Goal: Task Accomplishment & Management: Use online tool/utility

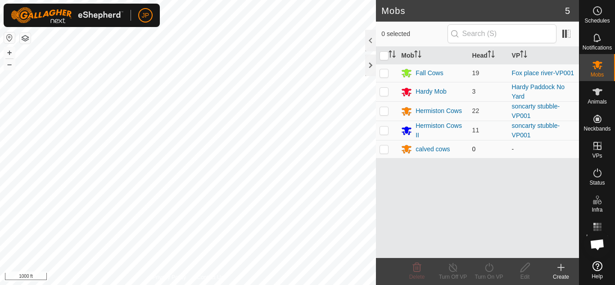
click at [385, 150] on p-checkbox at bounding box center [384, 148] width 9 height 7
click at [418, 268] on icon at bounding box center [417, 267] width 9 height 9
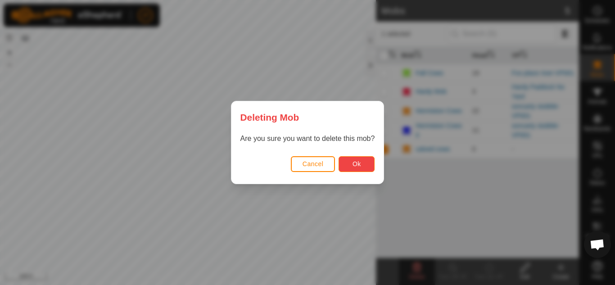
click at [365, 160] on button "Ok" at bounding box center [357, 164] width 36 height 16
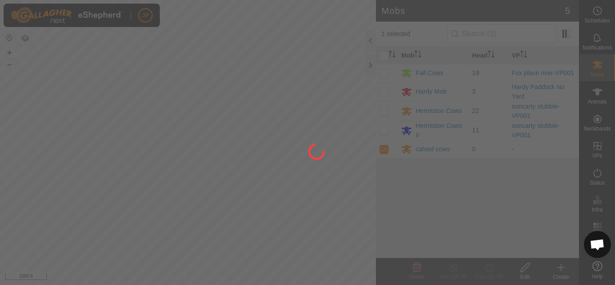
checkbox input "false"
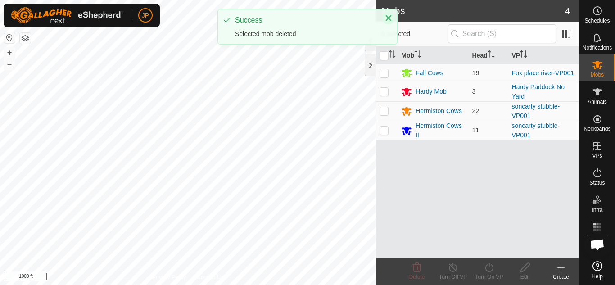
click at [388, 17] on icon "Close" at bounding box center [389, 18] width 6 height 6
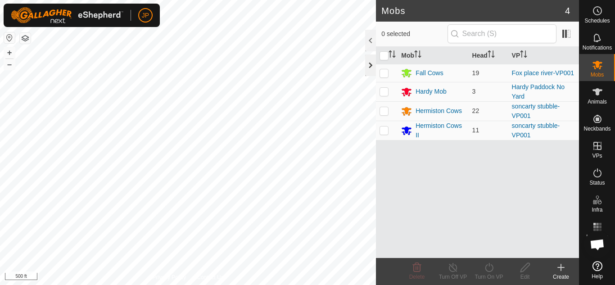
click at [370, 68] on div at bounding box center [370, 65] width 11 height 22
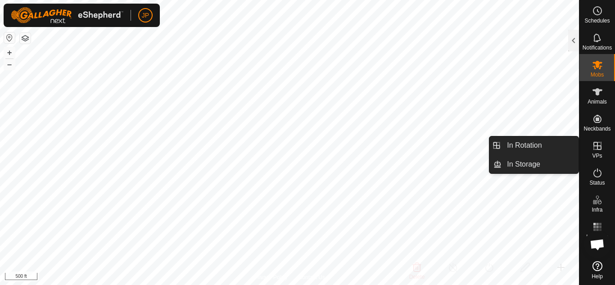
click at [599, 146] on icon at bounding box center [598, 146] width 8 height 8
click at [537, 147] on link "In Rotation" at bounding box center [540, 145] width 77 height 18
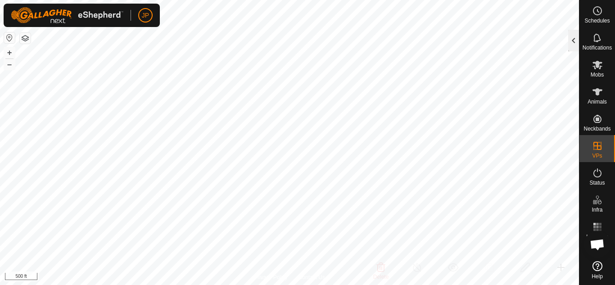
click at [573, 40] on div at bounding box center [573, 41] width 11 height 22
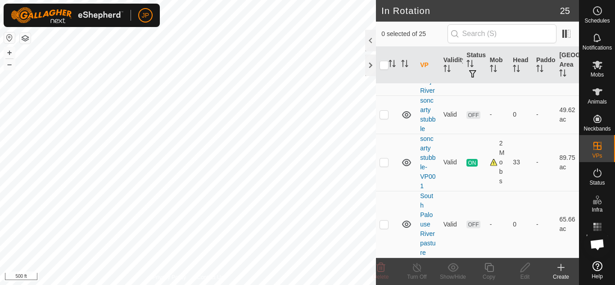
scroll to position [1113, 0]
click at [385, 165] on p-checkbox at bounding box center [384, 162] width 9 height 7
checkbox input "true"
click at [490, 269] on icon at bounding box center [489, 267] width 11 height 11
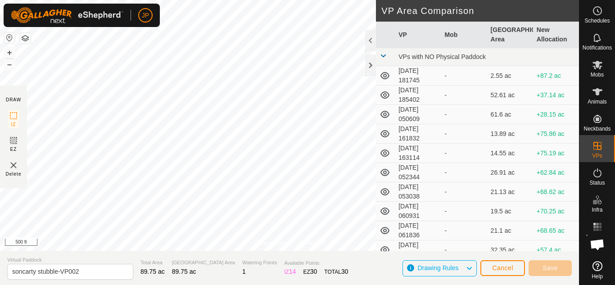
click at [425, 194] on div "Privacy Policy Contact Us WP 16 Type: river Capacity: 100L Water Level: 100% Dr…" at bounding box center [289, 142] width 579 height 285
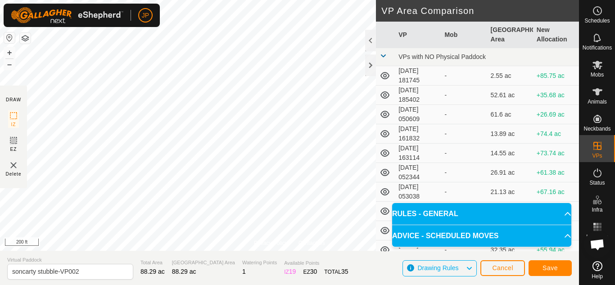
click at [461, 149] on div "Privacy Policy Contact Us IZ interior angle must be larger than 80° (Current: 7…" at bounding box center [289, 142] width 579 height 285
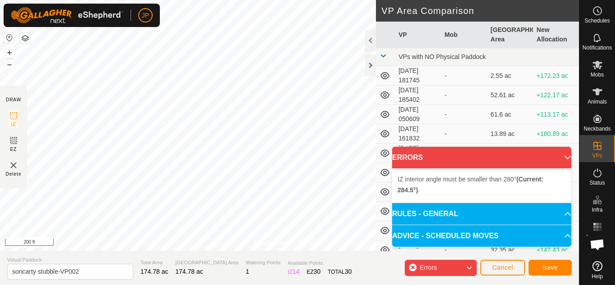
click at [204, 275] on div "Privacy Policy Contact Us Type: Inclusion Zone undefined Animal + – ⇧ i 200 ft …" at bounding box center [289, 142] width 579 height 285
click at [226, 251] on div "Privacy Policy Contact Us Type: Inclusion Zone undefined Animal + – ⇧ i 200 ft …" at bounding box center [289, 142] width 579 height 285
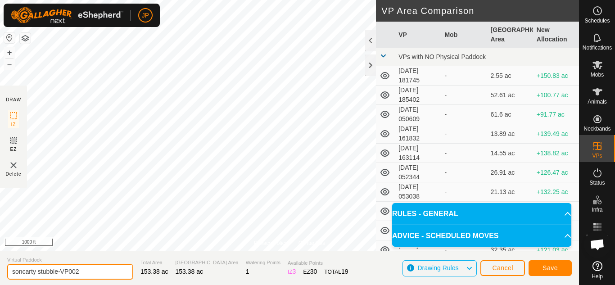
click at [90, 272] on input "soncarty stubble-VP002" at bounding box center [70, 272] width 126 height 16
drag, startPoint x: 90, startPoint y: 272, endPoint x: 0, endPoint y: 272, distance: 90.1
click at [0, 272] on section "Virtual Paddock soncarty stubble-VP002 Total Area 153.38 ac Grazing Area 153.38…" at bounding box center [289, 268] width 579 height 34
click at [33, 272] on input "intro to Travis cochran river" at bounding box center [70, 272] width 126 height 16
type input "[PERSON_NAME] river"
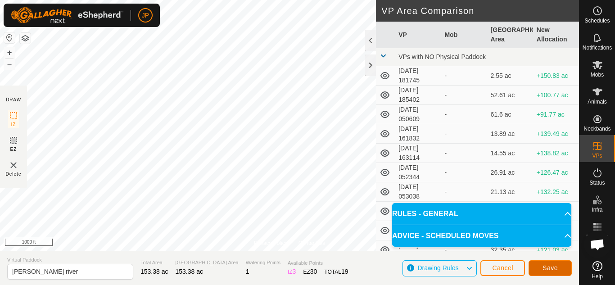
click at [553, 267] on span "Save" at bounding box center [550, 267] width 15 height 7
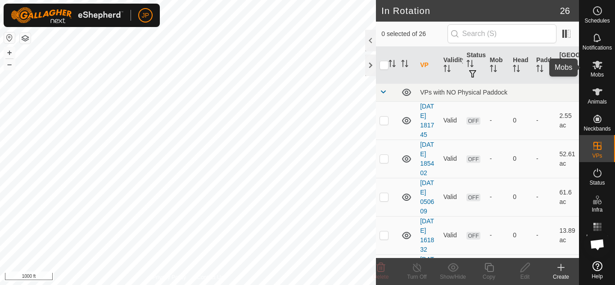
click at [599, 63] on icon at bounding box center [598, 65] width 10 height 9
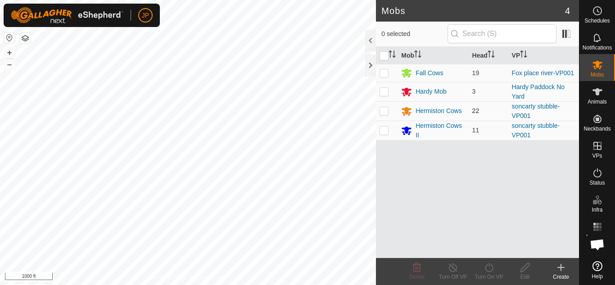
click at [385, 111] on p-checkbox at bounding box center [384, 110] width 9 height 7
checkbox input "true"
click at [384, 132] on p-checkbox at bounding box center [384, 130] width 9 height 7
checkbox input "true"
click at [489, 268] on icon at bounding box center [489, 267] width 11 height 11
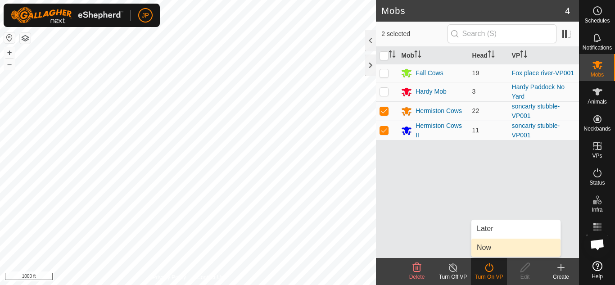
click at [490, 248] on link "Now" at bounding box center [515, 248] width 89 height 18
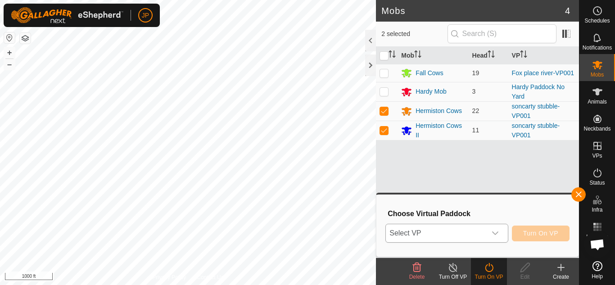
click at [495, 232] on icon "dropdown trigger" at bounding box center [495, 233] width 7 height 7
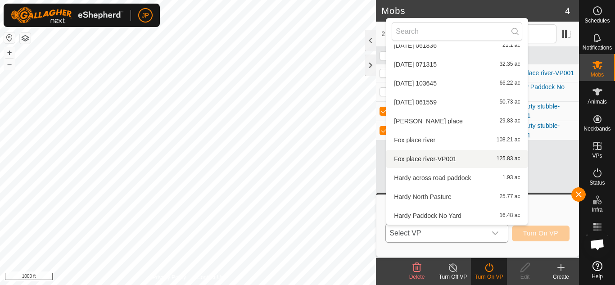
scroll to position [331, 0]
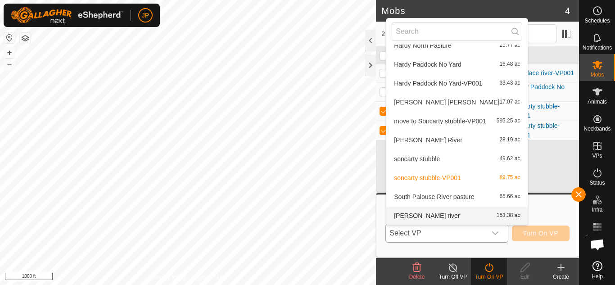
click at [439, 213] on li "Travis cochran river 153.38 ac" at bounding box center [456, 216] width 141 height 18
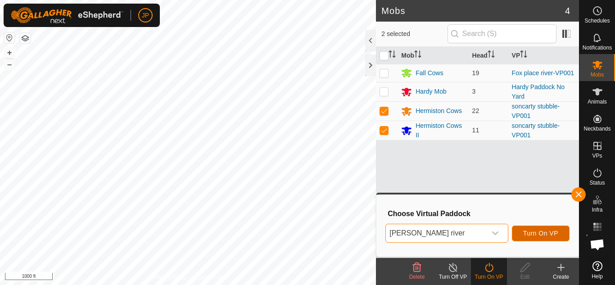
click at [535, 232] on span "Turn On VP" at bounding box center [540, 233] width 35 height 7
